Goal: Task Accomplishment & Management: Use online tool/utility

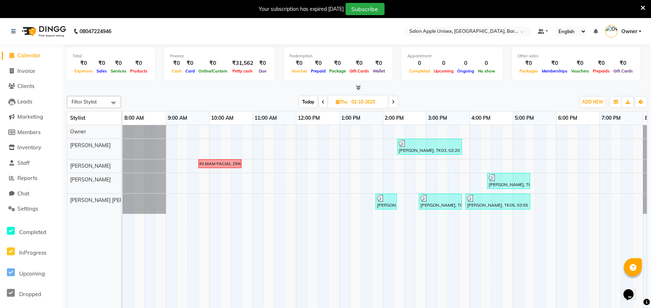
scroll to position [0, 39]
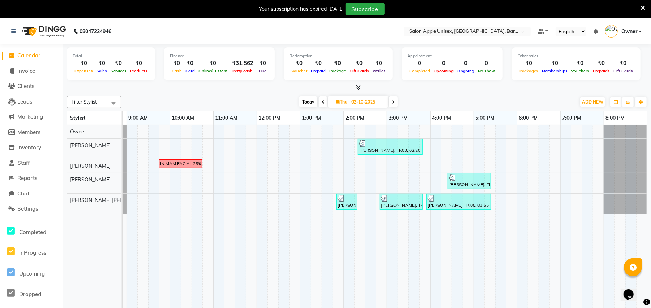
click at [312, 100] on span "Today" at bounding box center [308, 101] width 18 height 11
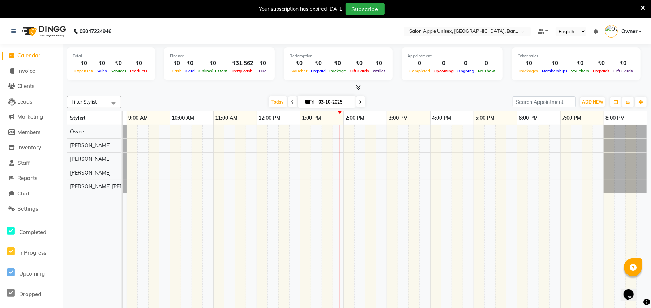
click at [288, 105] on span at bounding box center [292, 101] width 9 height 11
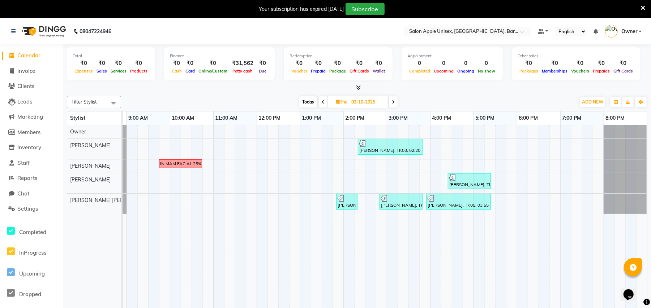
click at [310, 99] on span "Today" at bounding box center [308, 101] width 18 height 11
type input "03-10-2025"
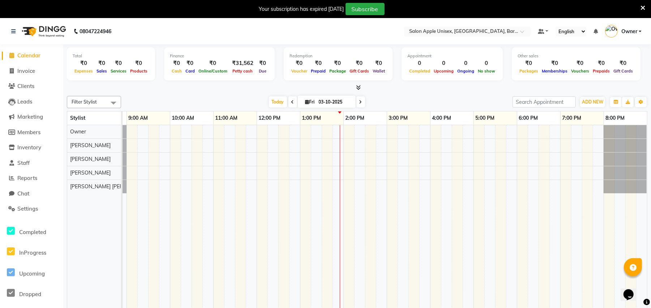
click at [197, 97] on div "[DATE] [DATE]" at bounding box center [317, 102] width 384 height 11
click at [17, 73] on span at bounding box center [12, 71] width 11 height 8
select select "4957"
select select "service"
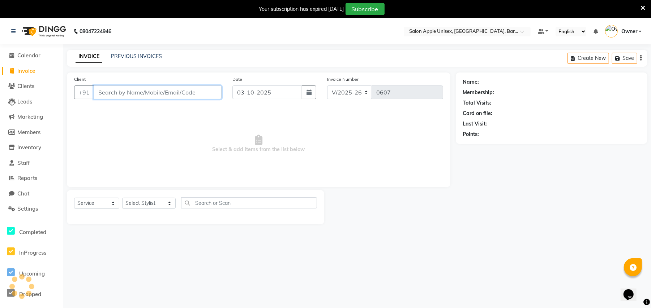
click at [117, 91] on input "Client" at bounding box center [158, 93] width 128 height 14
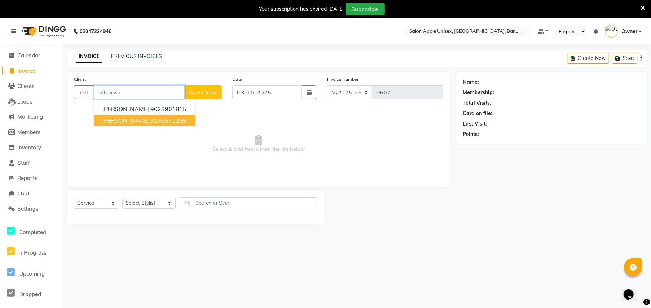
click at [152, 121] on ngb-highlight "8149571266" at bounding box center [168, 120] width 36 height 7
type input "8149571266"
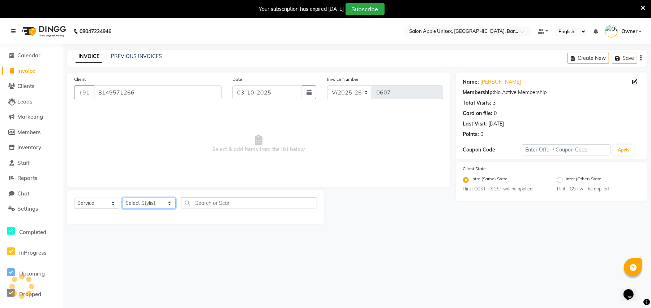
click at [144, 204] on select "Select Stylist [PERSON_NAME] [PERSON_NAME] [PERSON_NAME] [PERSON_NAME] Owner [P…" at bounding box center [148, 203] width 53 height 11
click at [122, 198] on select "Select Stylist [PERSON_NAME] [PERSON_NAME] [PERSON_NAME] [PERSON_NAME] Owner [P…" at bounding box center [148, 203] width 53 height 11
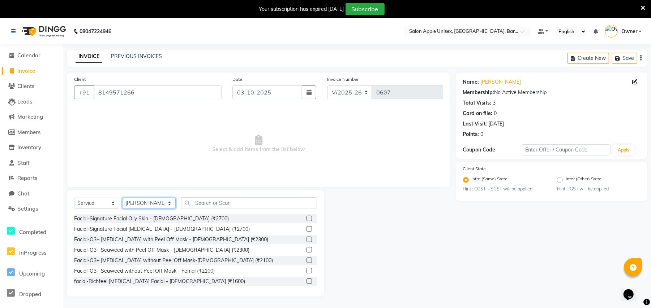
click at [142, 202] on select "Select Stylist [PERSON_NAME] [PERSON_NAME] [PERSON_NAME] [PERSON_NAME] Owner [P…" at bounding box center [148, 203] width 53 height 11
select select "53305"
click at [122, 198] on select "Select Stylist [PERSON_NAME] [PERSON_NAME] [PERSON_NAME] [PERSON_NAME] Owner [P…" at bounding box center [148, 203] width 53 height 11
click at [198, 202] on input "text" at bounding box center [249, 203] width 136 height 11
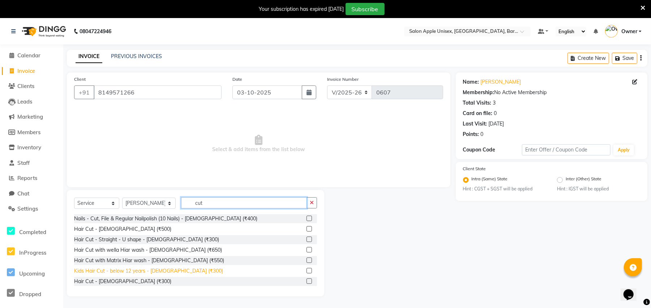
type input "cut"
click at [99, 281] on div "Hair Cut - [DEMOGRAPHIC_DATA] (₹300)" at bounding box center [122, 282] width 97 height 8
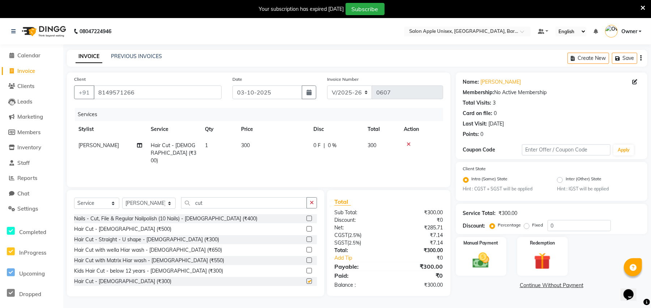
checkbox input "false"
drag, startPoint x: 558, startPoint y: 225, endPoint x: 529, endPoint y: 230, distance: 29.3
click at [531, 230] on div "Percentage Fixed 0" at bounding box center [551, 225] width 120 height 11
type input "33"
drag, startPoint x: 510, startPoint y: 275, endPoint x: 507, endPoint y: 269, distance: 6.5
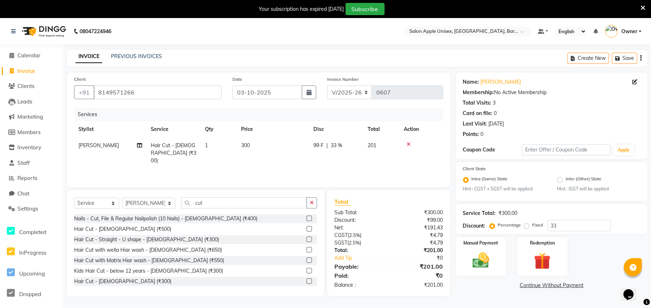
click at [509, 275] on div "Manual Payment Redemption" at bounding box center [551, 256] width 202 height 39
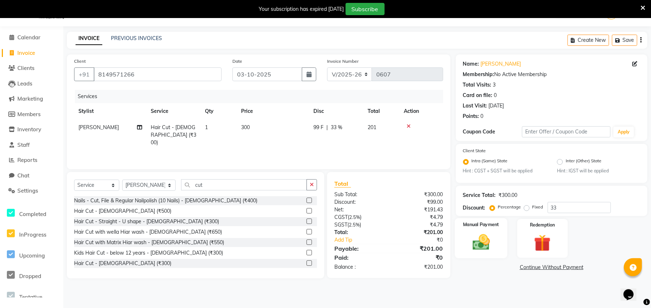
click at [481, 246] on img at bounding box center [481, 243] width 28 height 20
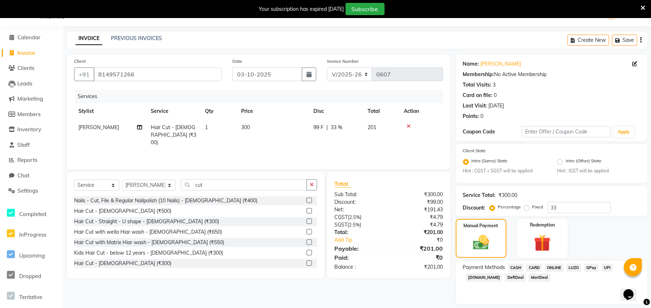
click at [515, 267] on span "CASH" at bounding box center [516, 268] width 16 height 8
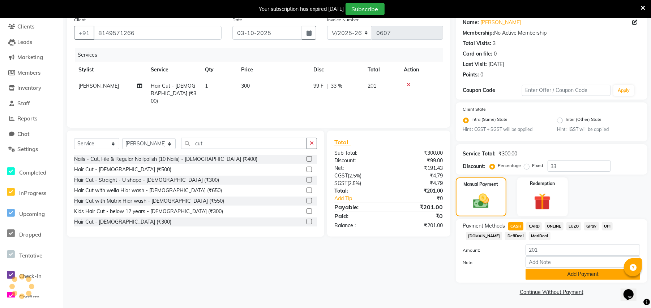
click at [549, 279] on button "Add Payment" at bounding box center [582, 274] width 115 height 11
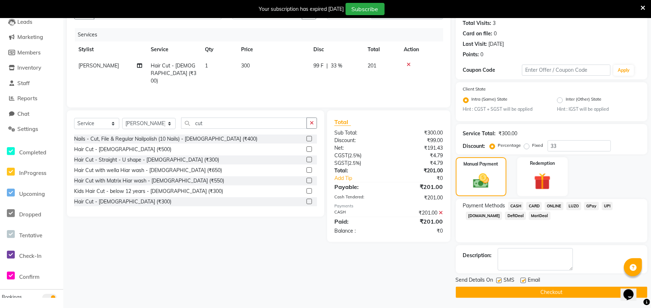
scroll to position [80, 0]
click at [517, 291] on button "Checkout" at bounding box center [551, 292] width 191 height 11
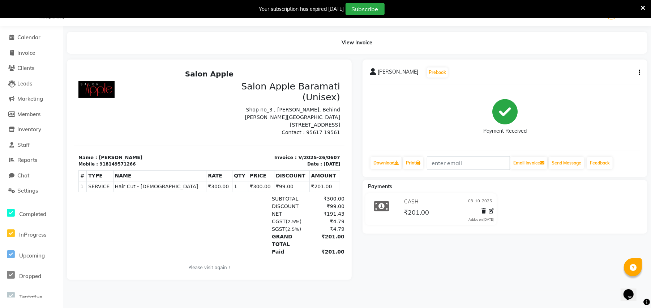
click at [642, 6] on icon at bounding box center [642, 8] width 5 height 7
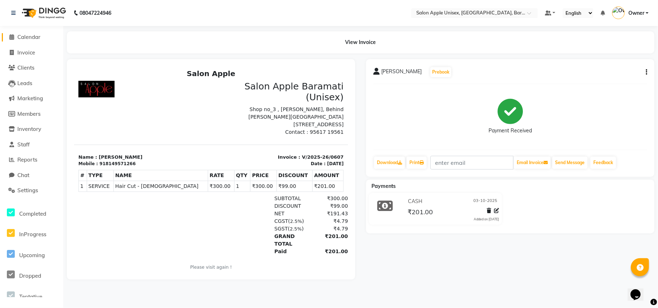
click at [36, 36] on span "Calendar" at bounding box center [28, 37] width 23 height 7
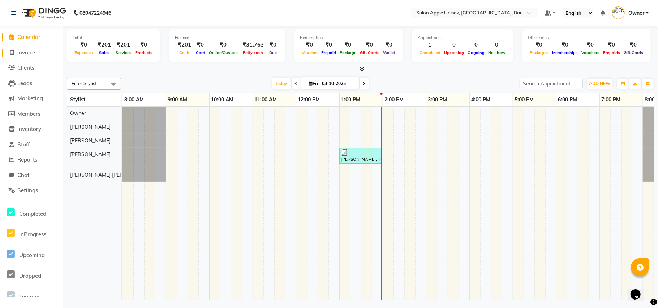
drag, startPoint x: 22, startPoint y: 53, endPoint x: 30, endPoint y: 52, distance: 7.3
click at [23, 52] on span "Invoice" at bounding box center [26, 52] width 18 height 7
select select "4957"
select select "service"
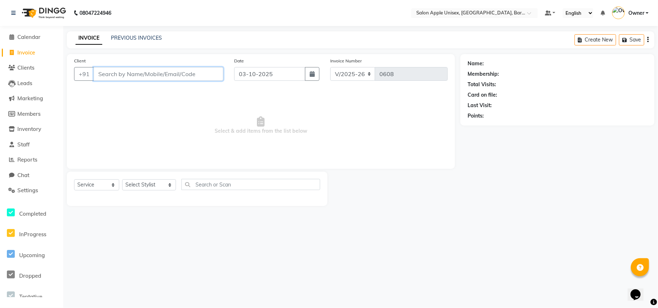
click at [128, 74] on input "Client" at bounding box center [159, 74] width 130 height 14
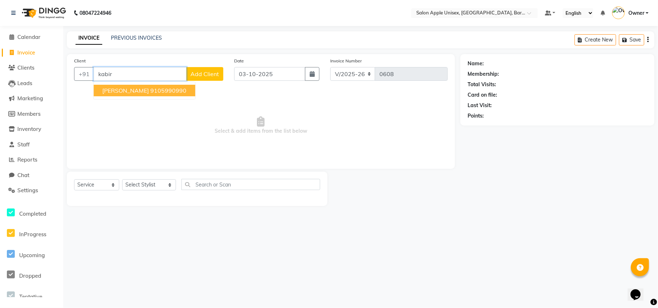
click at [119, 90] on span "[PERSON_NAME]" at bounding box center [125, 90] width 47 height 7
type input "9105990990"
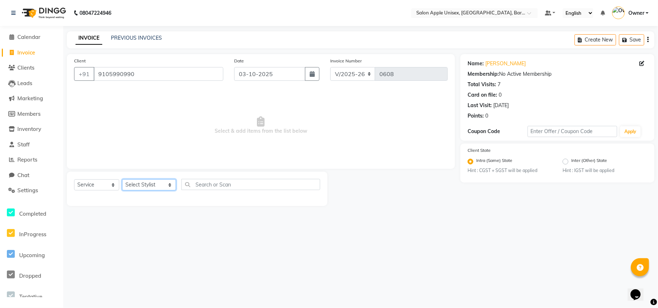
click at [137, 185] on select "Select Stylist [PERSON_NAME] [PERSON_NAME] [PERSON_NAME] [PERSON_NAME] Owner [P…" at bounding box center [149, 185] width 54 height 11
select select "53305"
click at [122, 180] on select "Select Stylist [PERSON_NAME] [PERSON_NAME] [PERSON_NAME] [PERSON_NAME] Owner [P…" at bounding box center [149, 185] width 54 height 11
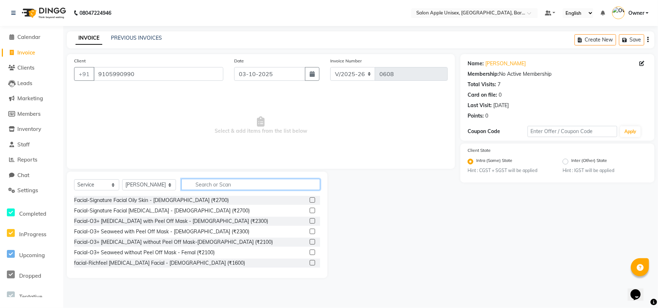
click at [200, 185] on input "text" at bounding box center [250, 184] width 139 height 11
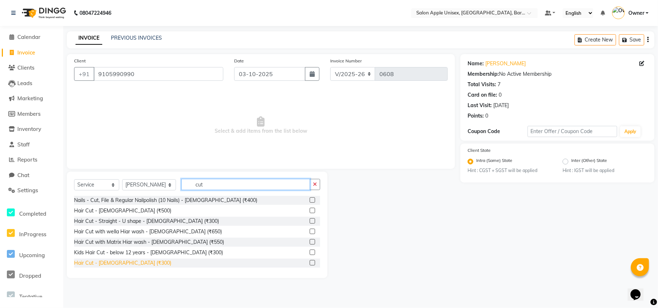
type input "cut"
click at [115, 264] on div "Hair Cut - [DEMOGRAPHIC_DATA] (₹300)" at bounding box center [122, 264] width 97 height 8
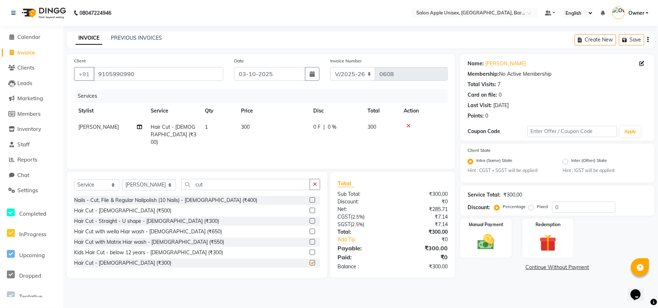
checkbox input "false"
click at [487, 245] on img at bounding box center [485, 243] width 29 height 20
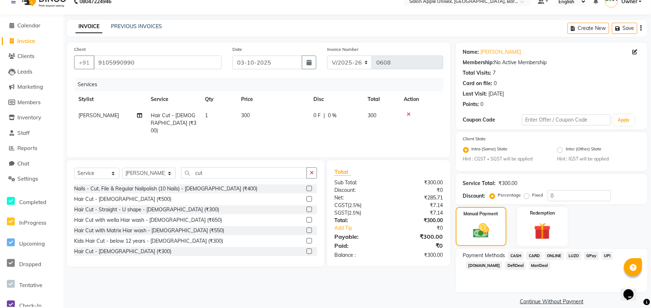
scroll to position [21, 0]
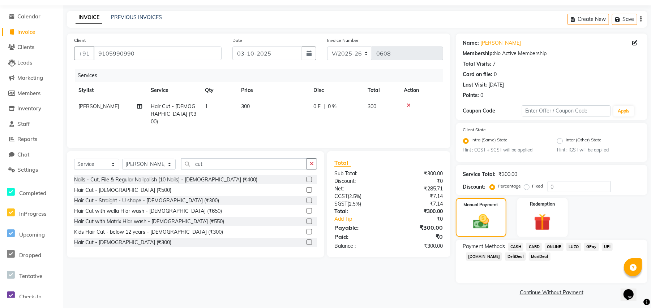
click at [552, 249] on span "ONLINE" at bounding box center [553, 247] width 19 height 8
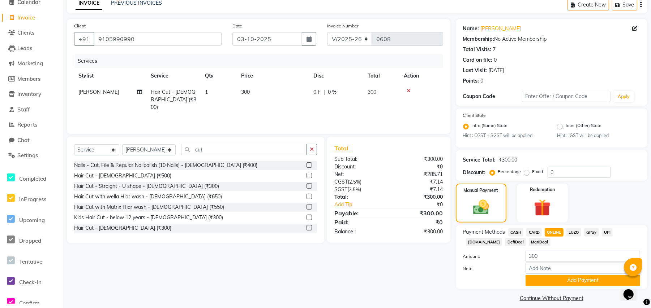
scroll to position [41, 0]
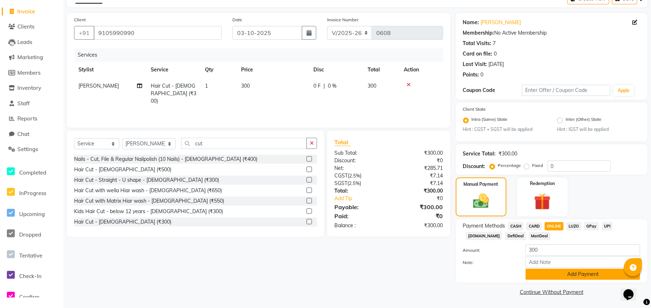
click at [558, 275] on button "Add Payment" at bounding box center [582, 274] width 115 height 11
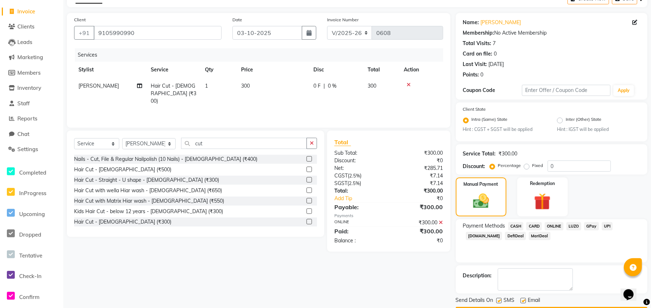
scroll to position [62, 0]
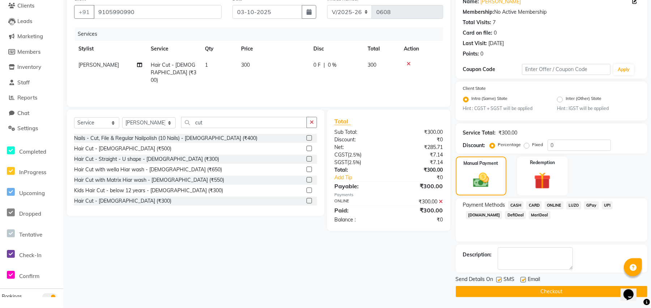
click at [501, 290] on button "Checkout" at bounding box center [551, 291] width 191 height 11
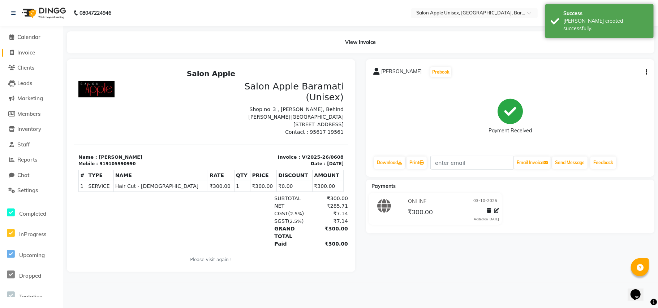
click at [32, 51] on span "Invoice" at bounding box center [26, 52] width 18 height 7
select select "4957"
select select "service"
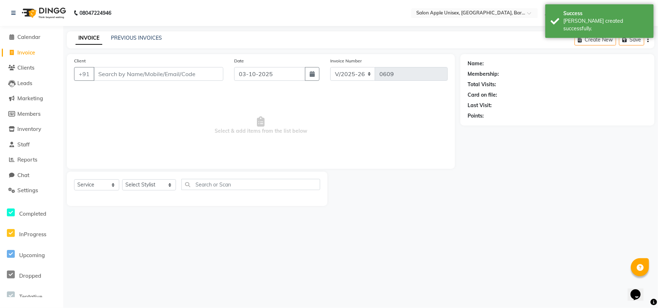
click at [129, 77] on input "Client" at bounding box center [159, 74] width 130 height 14
